Goal: Information Seeking & Learning: Learn about a topic

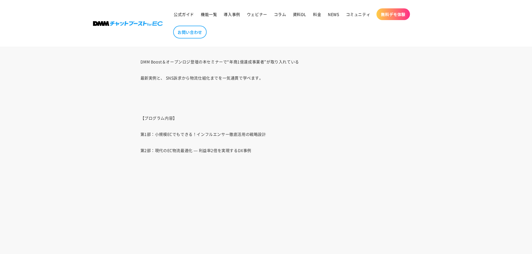
scroll to position [531, 0]
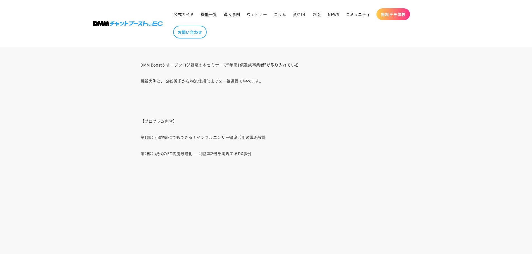
scroll to position [614, 0]
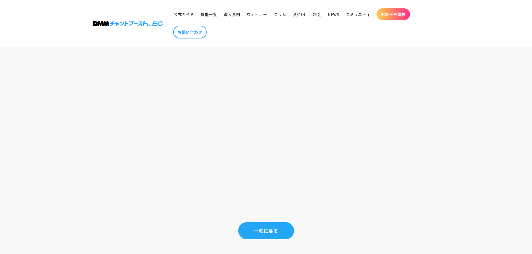
drag, startPoint x: 262, startPoint y: 233, endPoint x: 334, endPoint y: 239, distance: 71.7
click at [263, 233] on link "一覧に戻る" at bounding box center [265, 231] width 55 height 16
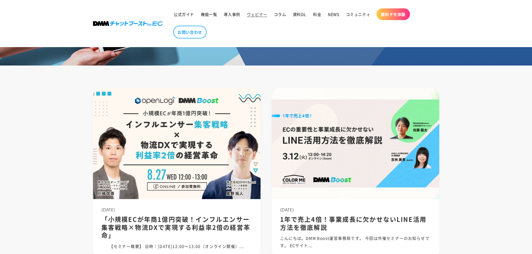
scroll to position [56, 0]
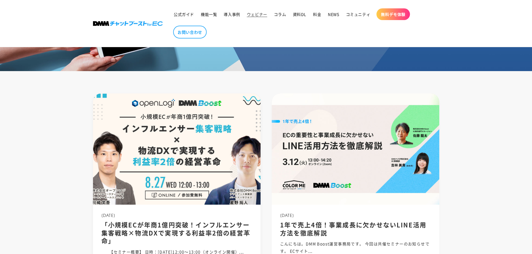
click at [194, 187] on img at bounding box center [176, 150] width 179 height 120
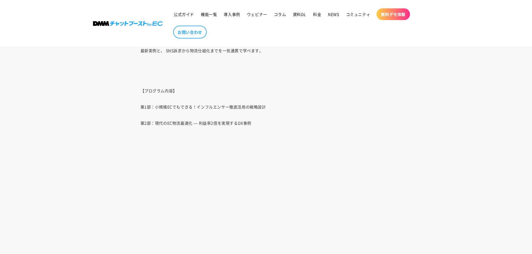
scroll to position [558, 0]
